Goal: Register for event/course

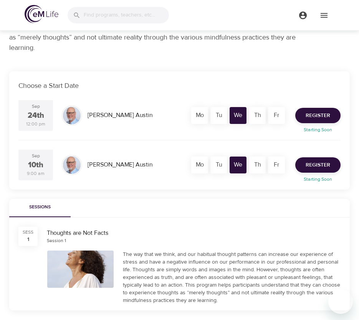
scroll to position [110, 0]
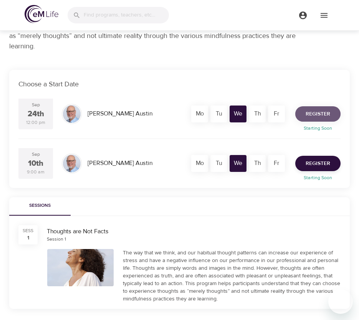
click at [318, 114] on span "Register" at bounding box center [318, 114] width 25 height 10
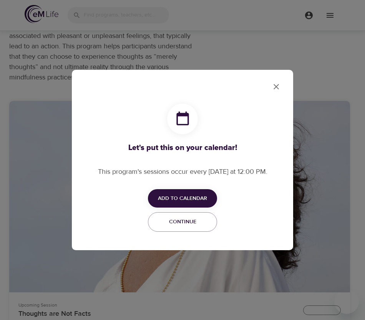
checkbox input "true"
click at [170, 201] on span "Add to Calendar" at bounding box center [182, 199] width 49 height 10
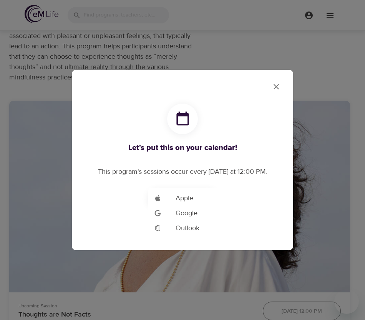
click at [180, 197] on span "Apple" at bounding box center [184, 198] width 18 height 10
click at [278, 87] on div at bounding box center [182, 160] width 365 height 320
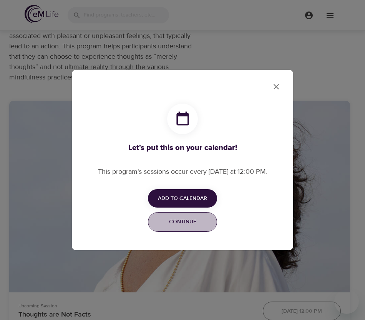
click at [190, 220] on span "Continue" at bounding box center [182, 222] width 59 height 10
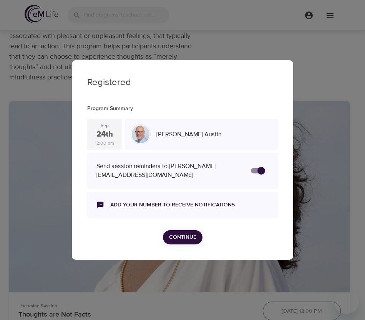
click at [130, 205] on link "Add your number to receive notifications" at bounding box center [172, 205] width 124 height 8
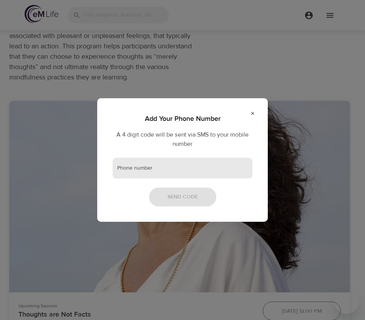
click at [157, 172] on input "text" at bounding box center [183, 168] width 140 height 21
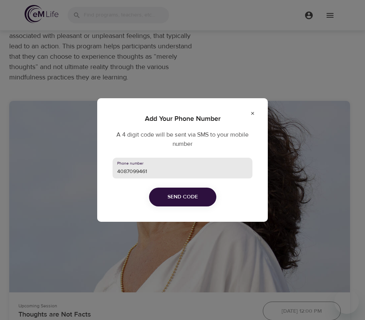
type input "4087099461"
click at [168, 199] on span "Send Code" at bounding box center [182, 197] width 30 height 10
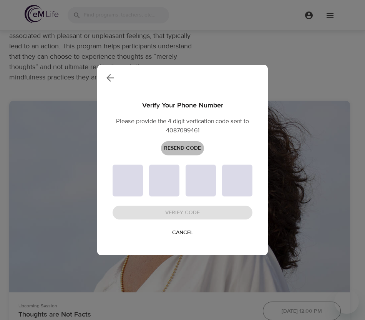
click at [183, 149] on span "Resend Code" at bounding box center [182, 149] width 37 height 10
click at [180, 233] on span "Cancel" at bounding box center [182, 233] width 21 height 10
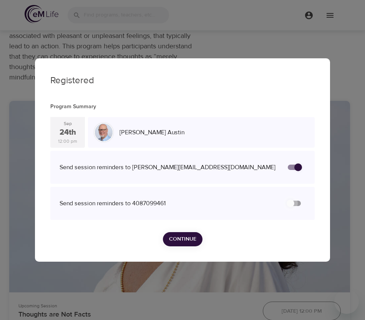
click at [291, 201] on input "secondary checkbox" at bounding box center [290, 203] width 44 height 15
checkbox input "false"
checkbox input "true"
click at [297, 201] on input "secondary checkbox" at bounding box center [298, 203] width 44 height 15
checkbox input "true"
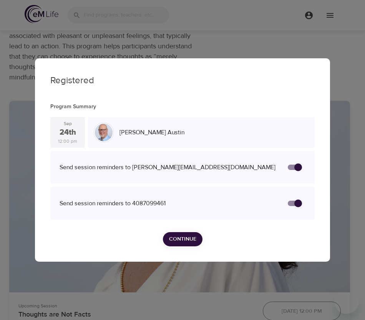
checkbox input "false"
click at [175, 233] on button "Continue" at bounding box center [183, 239] width 40 height 14
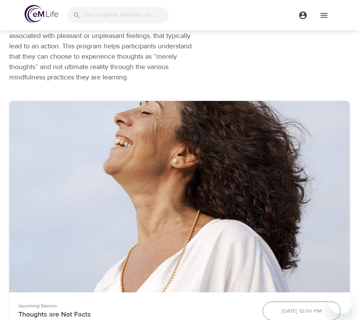
scroll to position [390, 0]
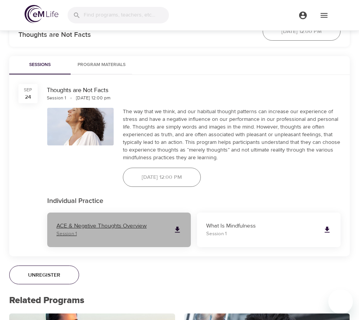
click at [179, 231] on icon at bounding box center [177, 230] width 8 height 8
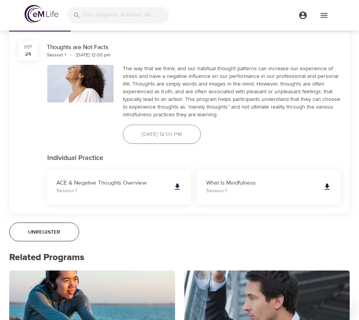
scroll to position [446, 0]
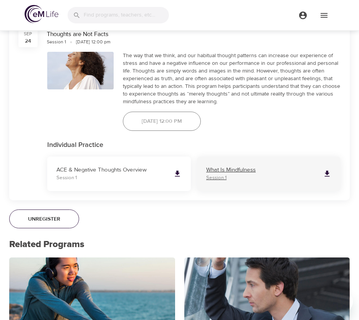
click at [262, 168] on p "What Is Mindfulness" at bounding box center [261, 170] width 111 height 9
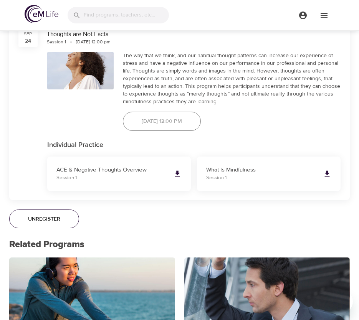
click at [202, 123] on div "[DATE] 12:00 pm" at bounding box center [161, 121] width 87 height 28
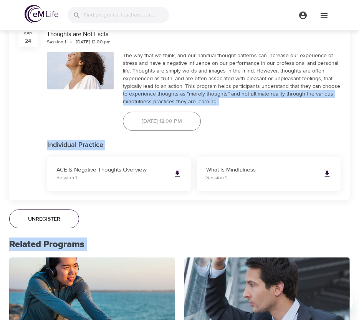
drag, startPoint x: 356, startPoint y: 126, endPoint x: 360, endPoint y: 89, distance: 36.7
click at [359, 89] on html "Live Programs Thoughts are Not Facts Thoughts are Not Facts Live Program 1 Sess…" at bounding box center [179, 290] width 359 height 1472
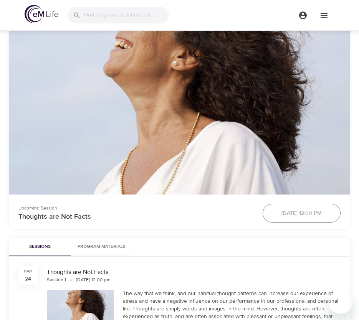
scroll to position [218, 0]
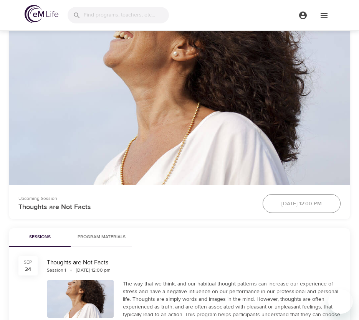
click at [265, 200] on div "[DATE] 12:00 pm" at bounding box center [301, 204] width 87 height 28
click at [114, 235] on span "Program Materials" at bounding box center [101, 237] width 52 height 8
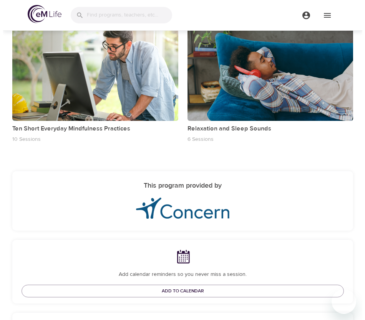
scroll to position [820, 0]
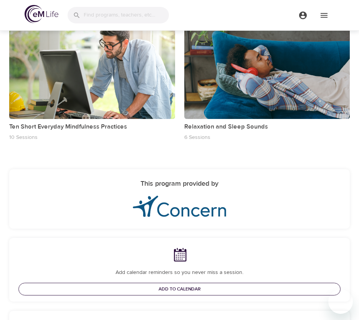
click at [183, 290] on span "Add to Calendar" at bounding box center [180, 289] width 42 height 8
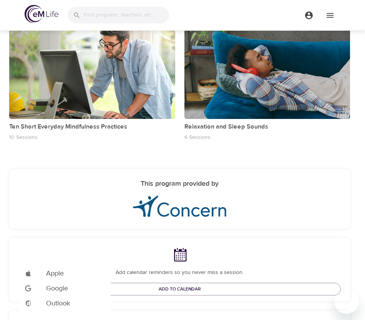
click at [61, 305] on span "Outlook" at bounding box center [58, 303] width 24 height 10
